Goal: Information Seeking & Learning: Check status

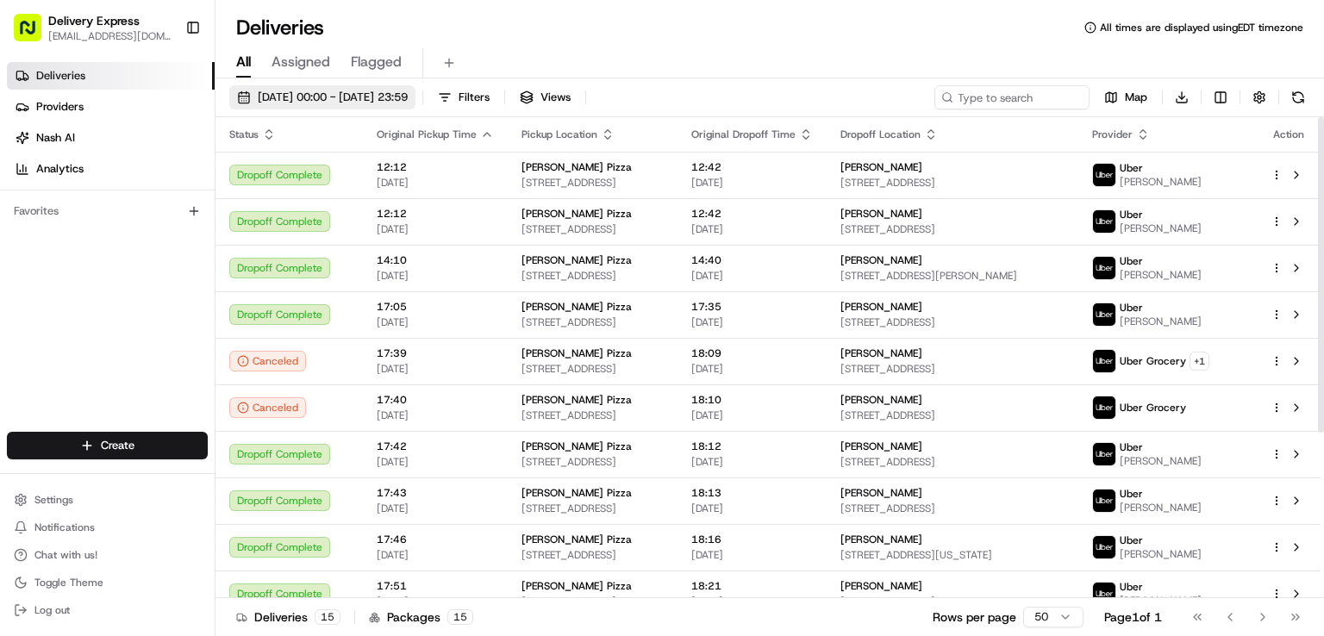
click at [307, 86] on button "[DATE] 00:00 - [DATE] 23:59" at bounding box center [322, 97] width 186 height 24
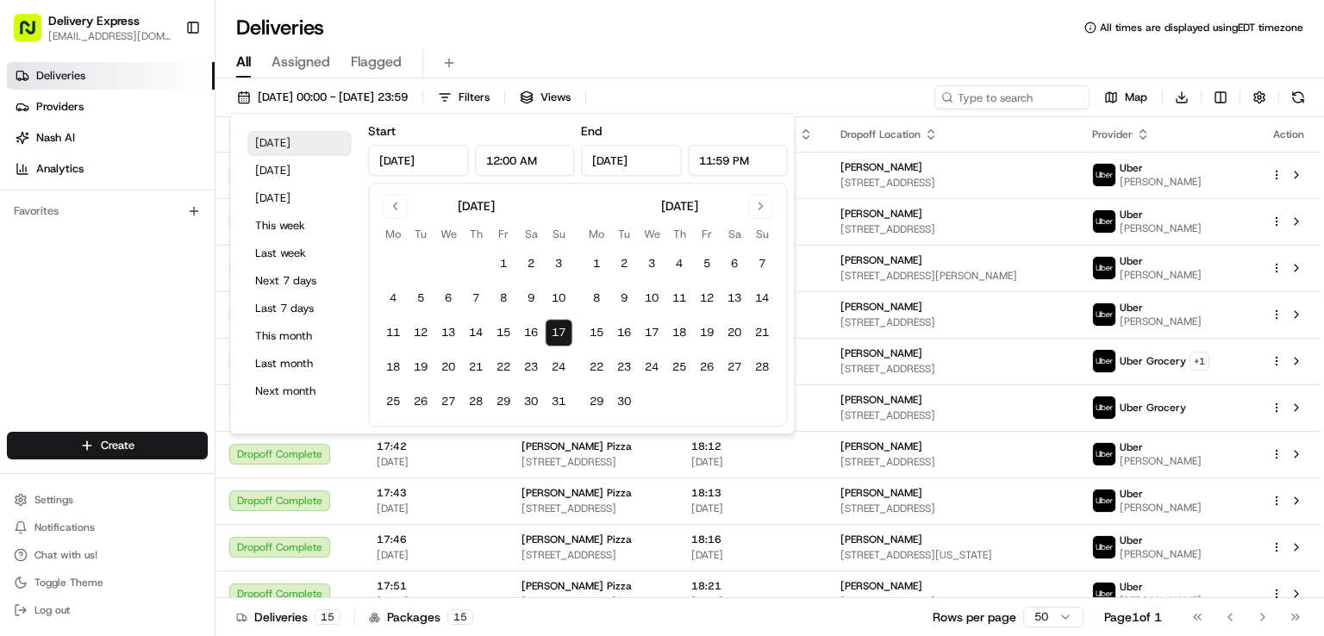
click at [285, 139] on button "[DATE]" at bounding box center [298, 143] width 103 height 24
drag, startPoint x: 285, startPoint y: 139, endPoint x: 666, endPoint y: 368, distance: 444.8
click at [284, 141] on button "[DATE]" at bounding box center [298, 143] width 103 height 24
click at [282, 141] on button "[DATE]" at bounding box center [298, 143] width 103 height 24
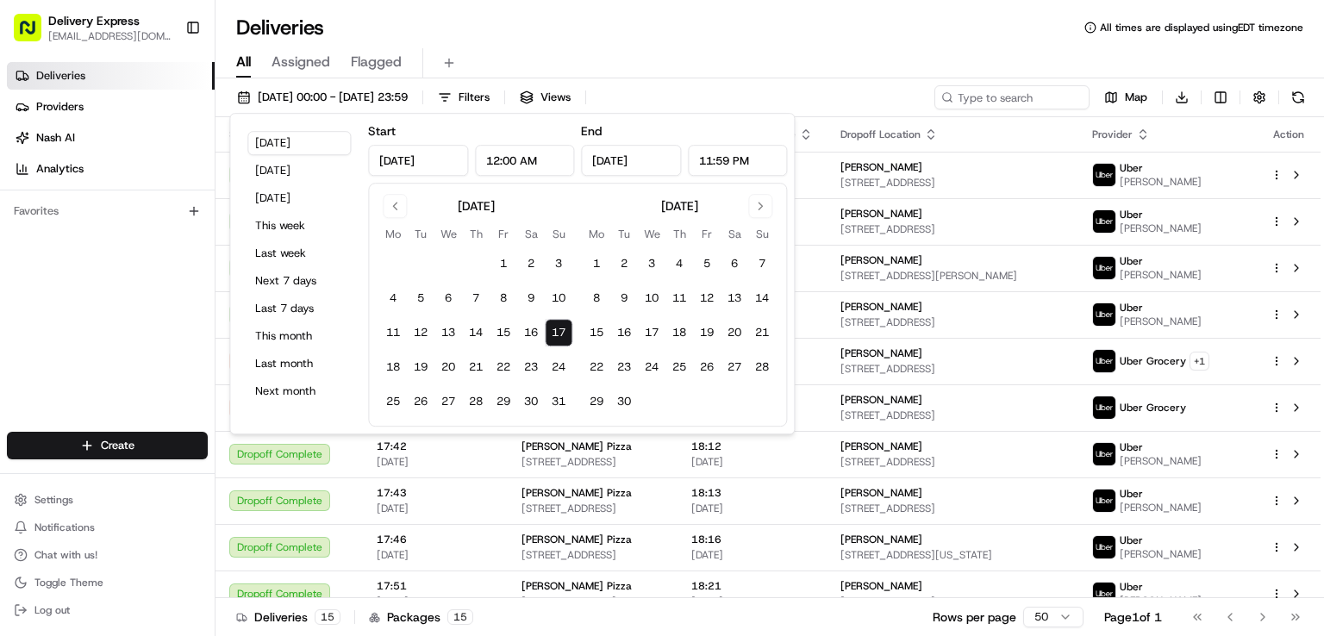
click at [566, 328] on button "17" at bounding box center [559, 333] width 28 height 28
click at [633, 54] on div "All Assigned Flagged" at bounding box center [770, 63] width 1109 height 30
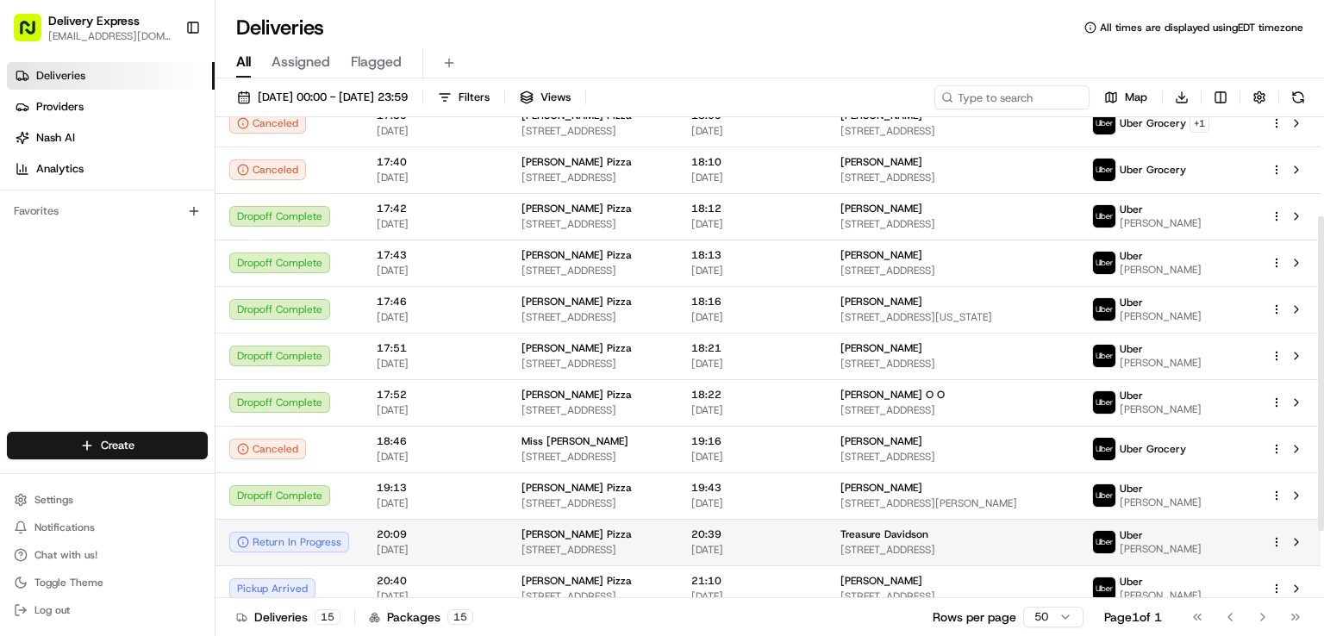
scroll to position [252, 0]
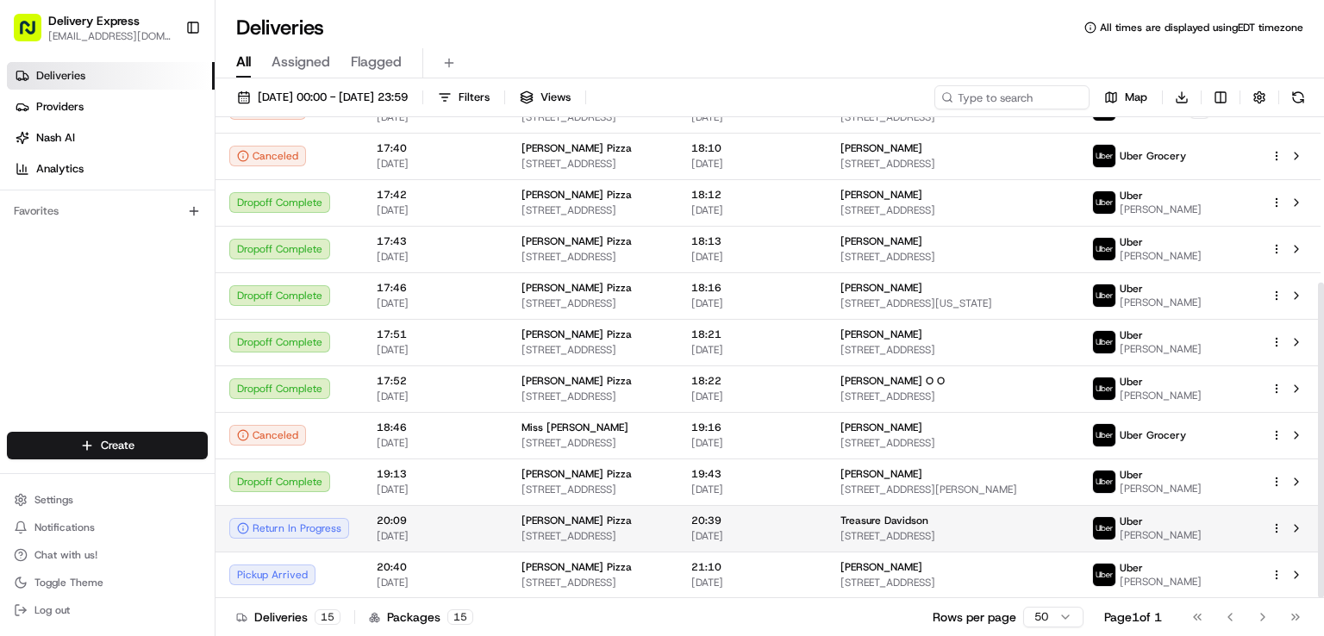
click at [913, 530] on span "[STREET_ADDRESS]" at bounding box center [953, 536] width 224 height 14
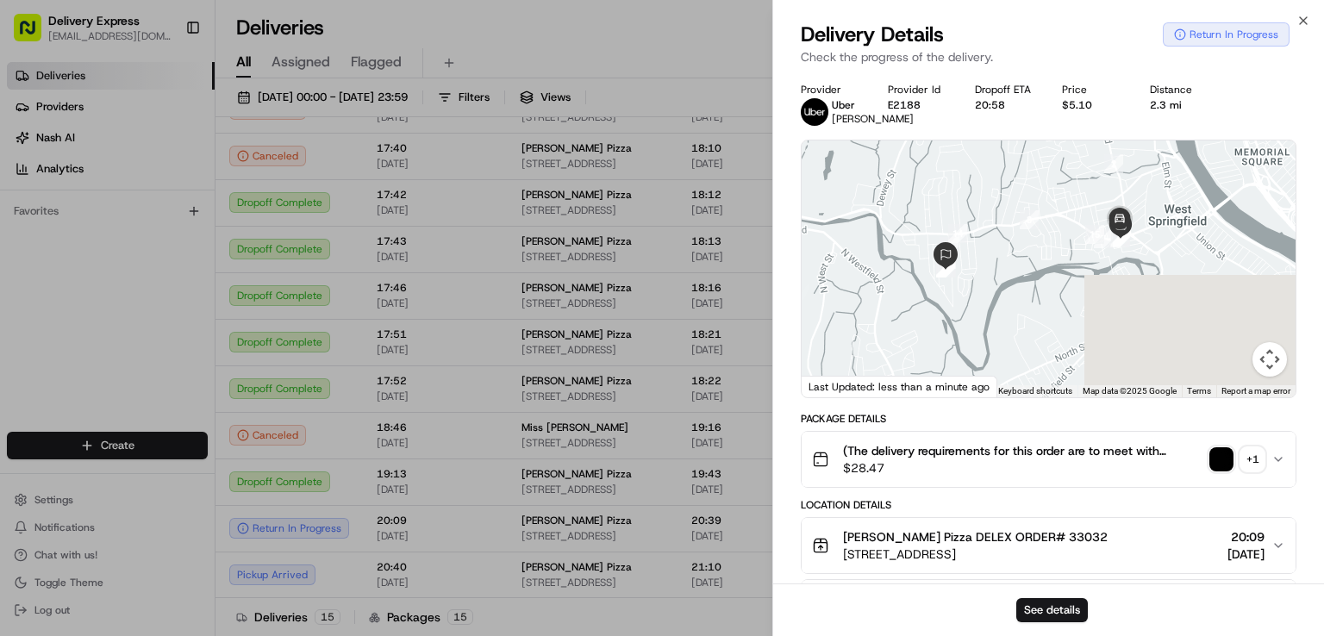
drag, startPoint x: 1157, startPoint y: 304, endPoint x: 1133, endPoint y: 308, distance: 24.4
click at [1129, 308] on div at bounding box center [1049, 269] width 494 height 257
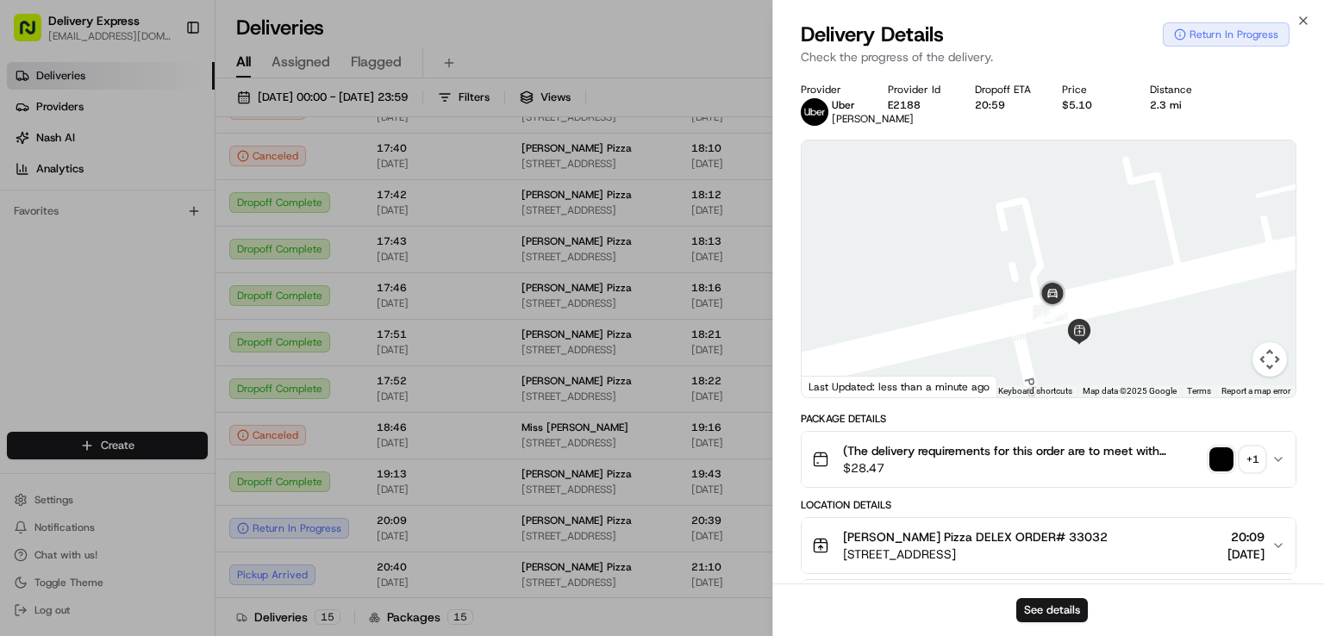
drag, startPoint x: 1145, startPoint y: 312, endPoint x: 1145, endPoint y: 263, distance: 49.1
click at [1145, 263] on div at bounding box center [1049, 269] width 494 height 257
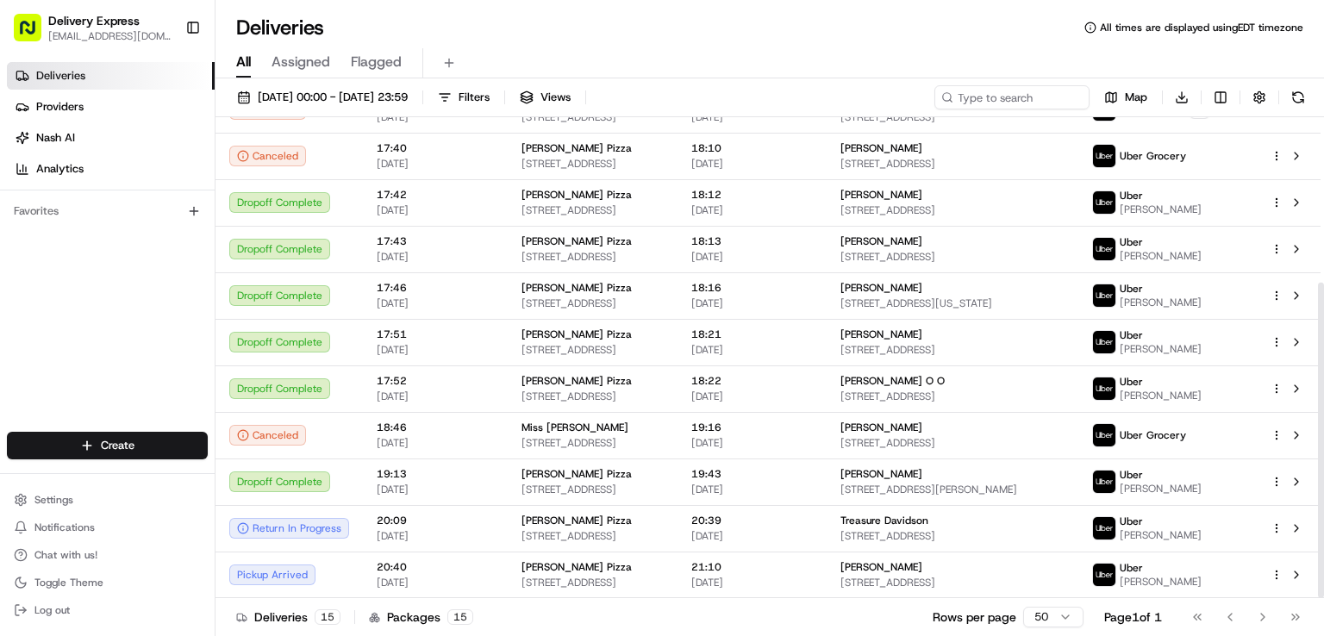
click at [1133, 60] on div "All Assigned Flagged" at bounding box center [770, 63] width 1109 height 30
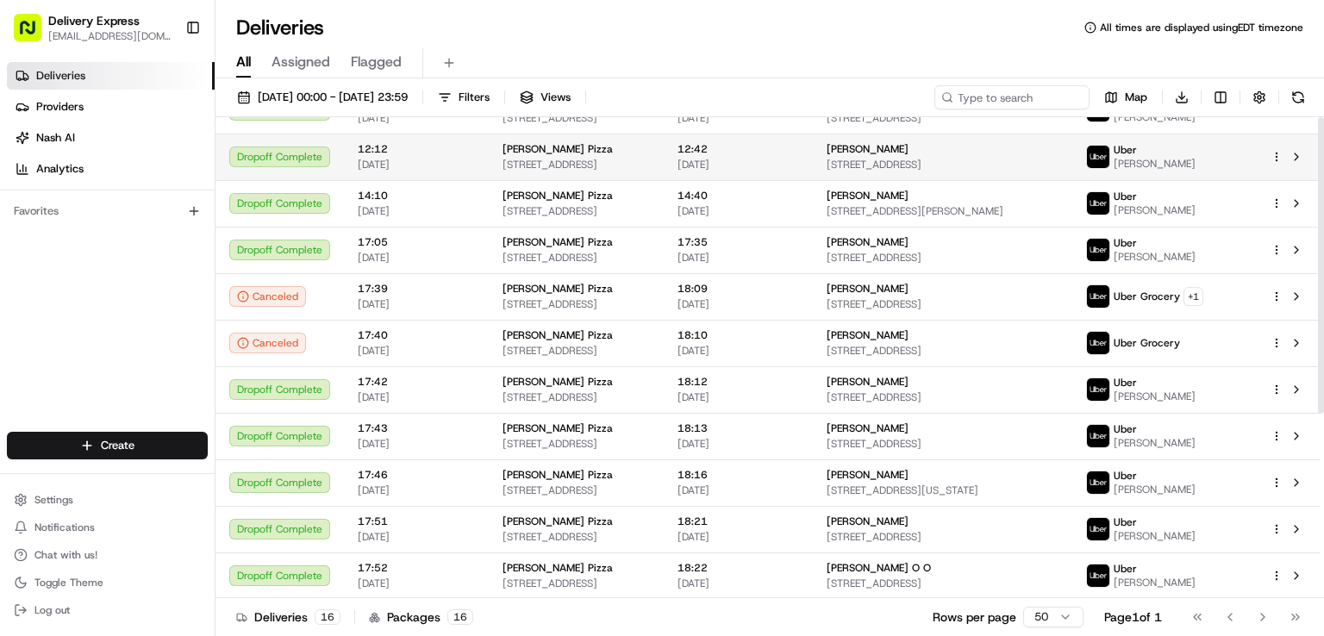
scroll to position [0, 0]
